Goal: Task Accomplishment & Management: Use online tool/utility

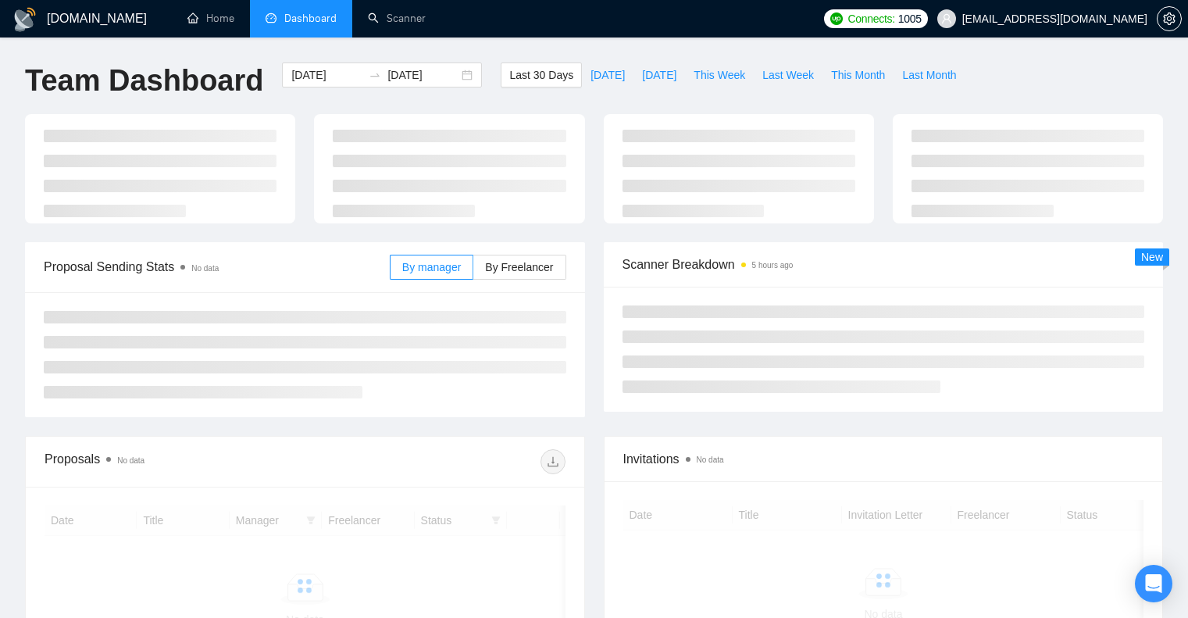
scroll to position [217, 0]
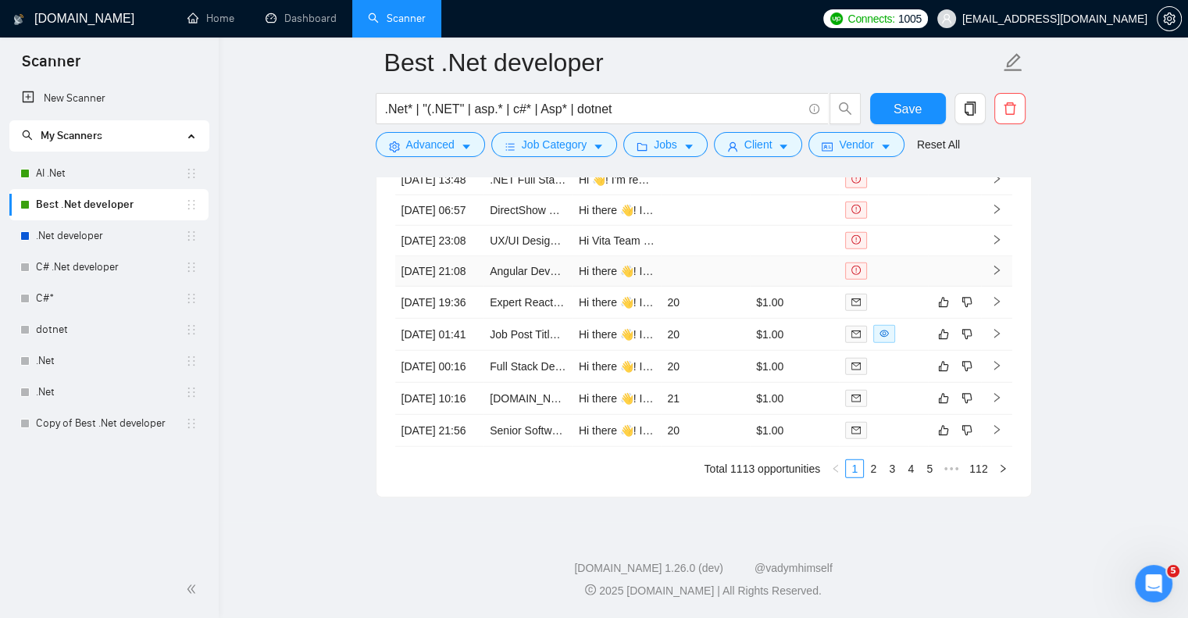
scroll to position [4437, 0]
click at [516, 328] on link "Job Post Title: Expert Database Consultant for SQL Server to PostgreSQL Migrati…" at bounding box center [693, 334] width 406 height 12
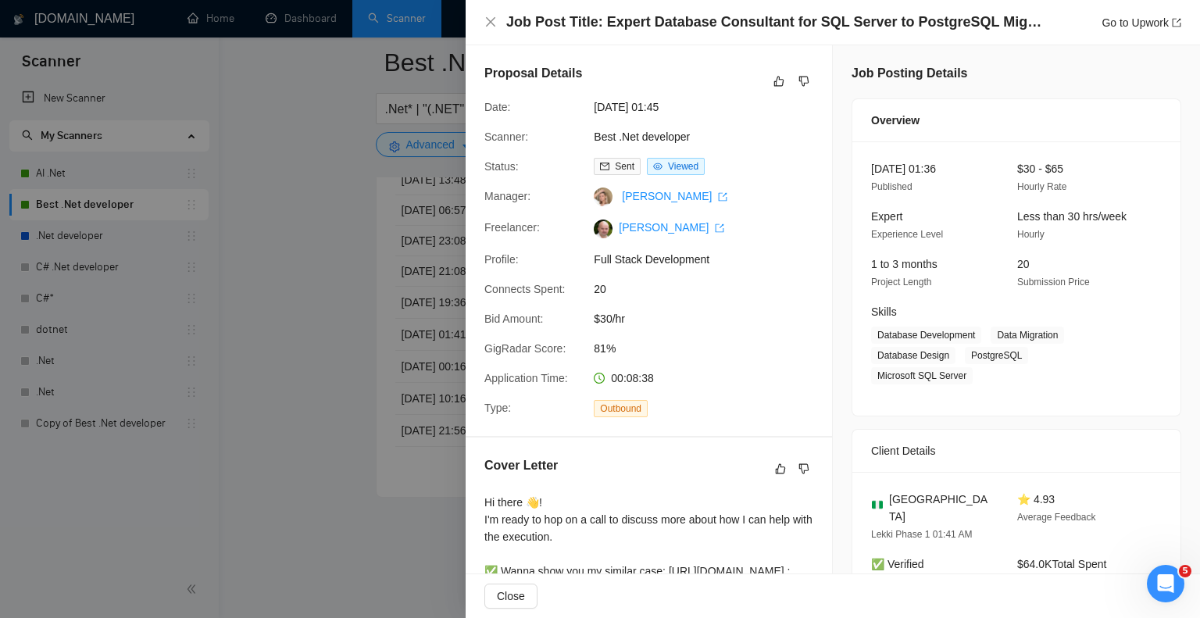
click at [312, 342] on div at bounding box center [600, 309] width 1200 height 618
